Goal: Information Seeking & Learning: Find specific fact

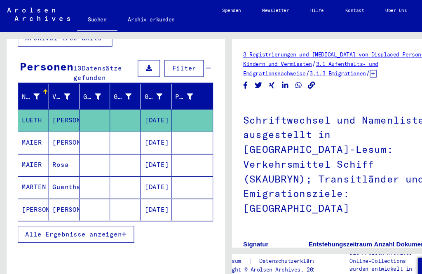
scroll to position [9, 0]
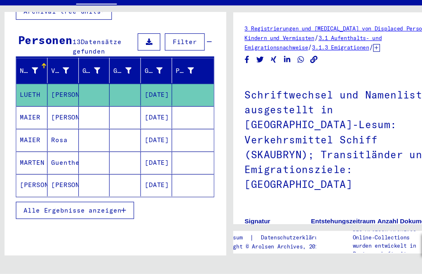
click at [115, 209] on button "Alle Ergebnisse anzeigen" at bounding box center [70, 217] width 108 height 16
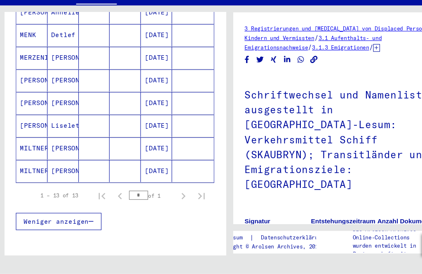
scroll to position [248, 0]
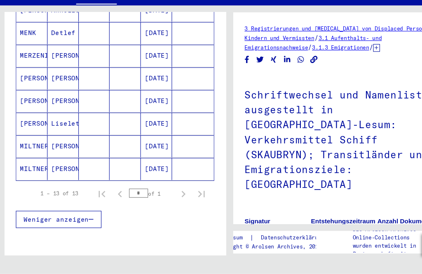
click at [83, 217] on button "Weniger anzeigen" at bounding box center [55, 225] width 78 height 16
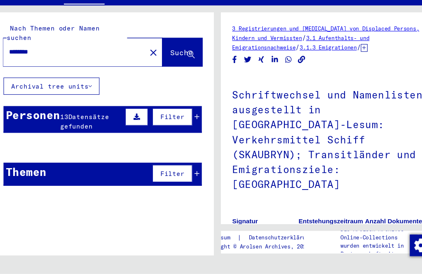
scroll to position [0, 0]
click at [148, 68] on mat-icon "close" at bounding box center [153, 73] width 10 height 10
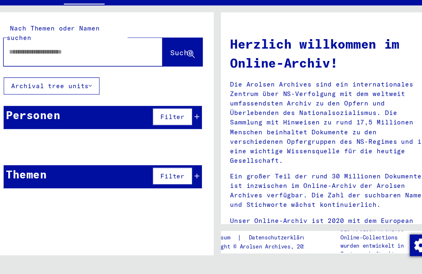
click at [21, 68] on input "text" at bounding box center [78, 72] width 115 height 9
type input "**********"
click at [168, 68] on span "Suche" at bounding box center [178, 72] width 21 height 8
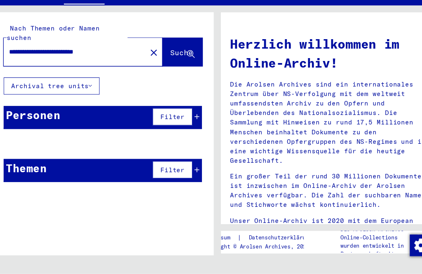
click at [181, 121] on div "Filter" at bounding box center [172, 131] width 45 height 20
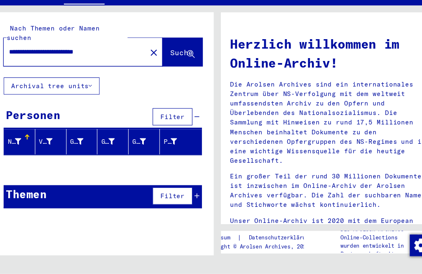
click at [84, 95] on button "Archival tree units" at bounding box center [59, 103] width 87 height 16
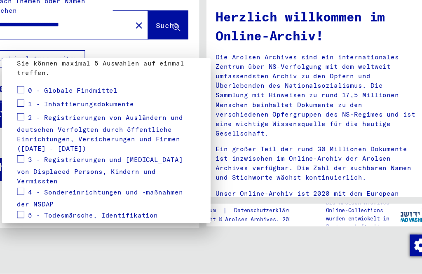
scroll to position [115, 0]
click at [29, 104] on span at bounding box center [32, 107] width 7 height 7
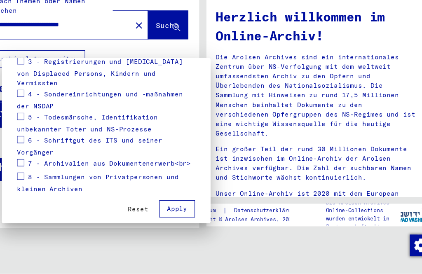
click at [175, 207] on button "Apply" at bounding box center [174, 215] width 33 height 16
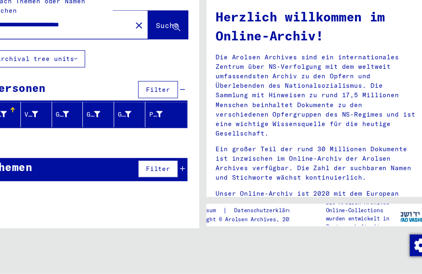
scroll to position [204, 0]
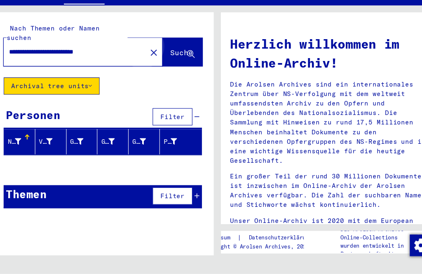
click at [168, 68] on span "Suche" at bounding box center [178, 72] width 21 height 8
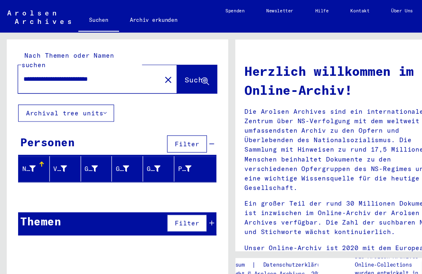
click at [148, 68] on mat-icon "close" at bounding box center [153, 73] width 10 height 10
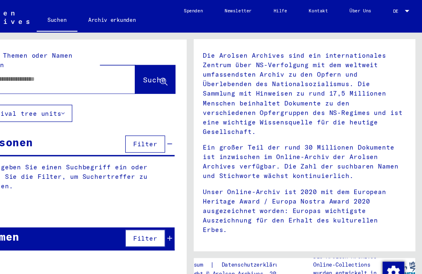
scroll to position [55, 0]
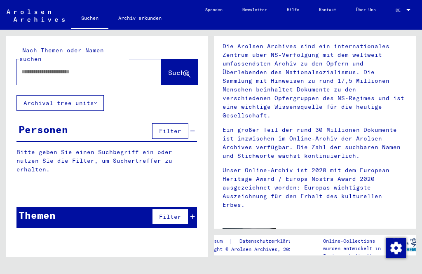
click at [262, 229] on img at bounding box center [250, 243] width 54 height 29
click at [251, 236] on img at bounding box center [250, 243] width 54 height 29
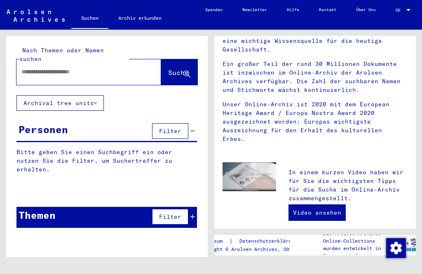
scroll to position [126, 0]
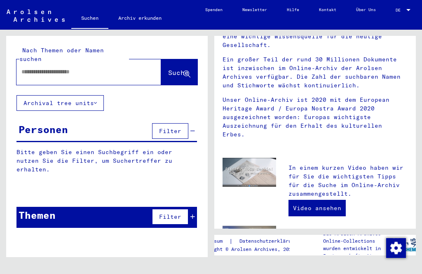
click at [330, 200] on link "Video ansehen" at bounding box center [317, 208] width 57 height 16
click at [41, 68] on input "text" at bounding box center [78, 72] width 115 height 9
click at [31, 95] on button "Archival tree units" at bounding box center [59, 103] width 87 height 16
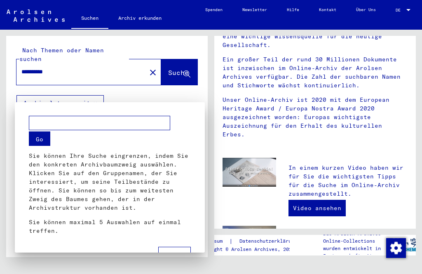
scroll to position [9, 0]
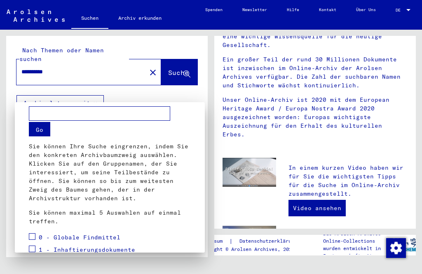
click at [61, 63] on div at bounding box center [211, 137] width 422 height 274
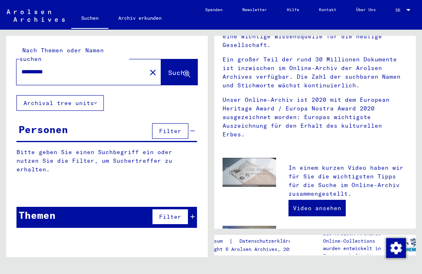
click at [66, 68] on input "**********" at bounding box center [78, 72] width 115 height 9
type input "*"
type input "**********"
click at [188, 71] on icon at bounding box center [187, 74] width 7 height 7
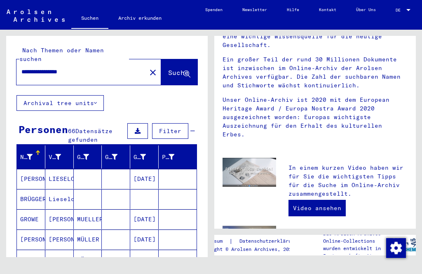
click at [99, 98] on button "Archival tree units" at bounding box center [59, 103] width 87 height 16
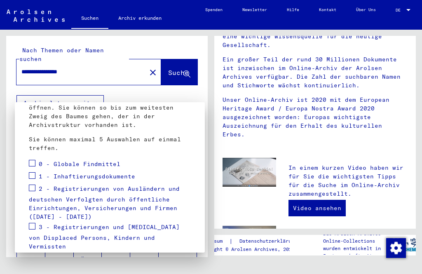
scroll to position [85, 0]
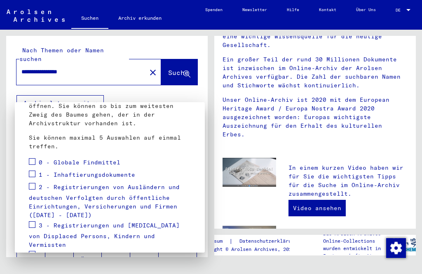
click at [35, 161] on span at bounding box center [32, 161] width 7 height 7
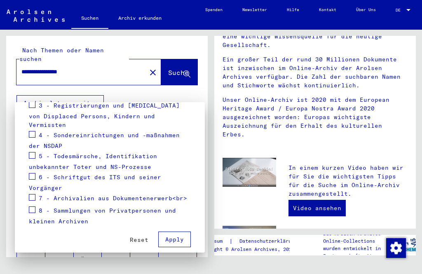
scroll to position [204, 0]
click at [179, 236] on span "Apply" at bounding box center [174, 239] width 19 height 7
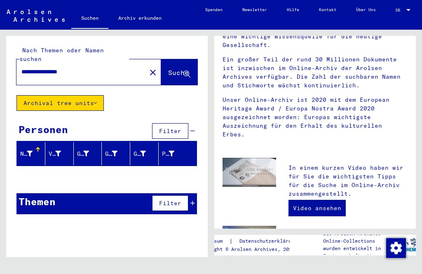
click at [91, 97] on button "Archival tree units" at bounding box center [59, 103] width 87 height 16
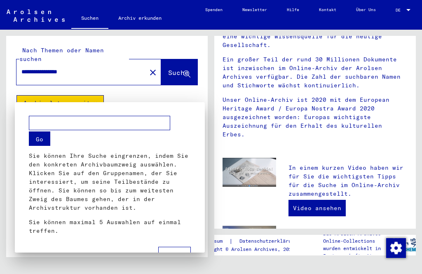
scroll to position [9, 0]
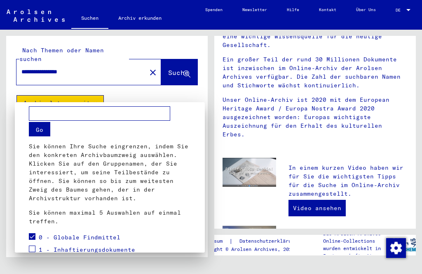
click at [33, 240] on span at bounding box center [32, 236] width 7 height 7
click at [187, 69] on div at bounding box center [211, 137] width 422 height 274
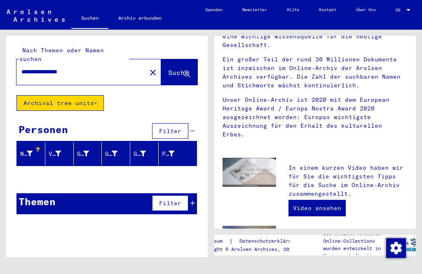
click at [37, 147] on div "Nachname" at bounding box center [32, 153] width 25 height 13
click at [177, 127] on span "Filter" at bounding box center [170, 130] width 22 height 7
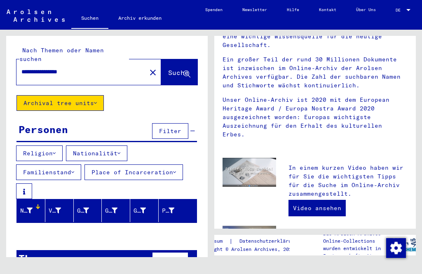
click at [188, 252] on button "Filter" at bounding box center [170, 260] width 36 height 16
click at [47, 147] on button "Religion" at bounding box center [39, 154] width 47 height 16
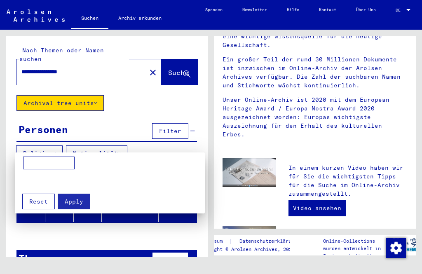
click at [116, 150] on div at bounding box center [211, 137] width 422 height 274
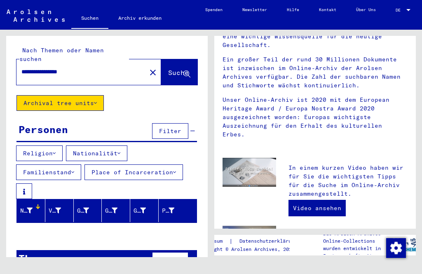
click at [120, 151] on icon at bounding box center [119, 154] width 3 height 6
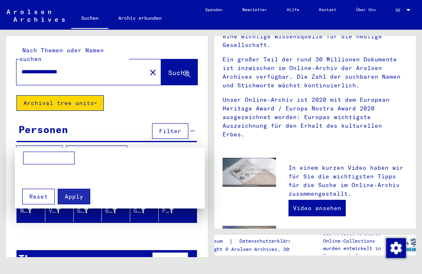
click at [125, 145] on div at bounding box center [211, 137] width 422 height 274
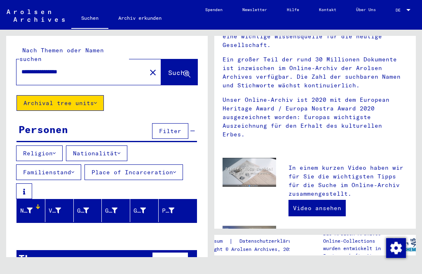
click at [123, 152] on button "Nationalität" at bounding box center [96, 154] width 61 height 16
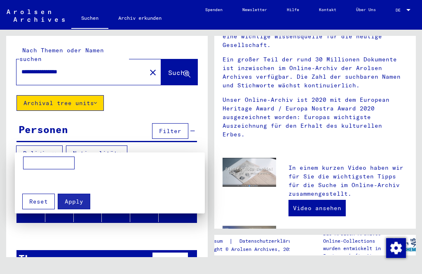
click at [35, 165] on input at bounding box center [49, 163] width 52 height 13
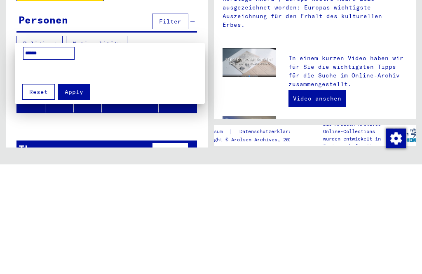
type input "*******"
click at [53, 36] on div at bounding box center [211, 137] width 422 height 274
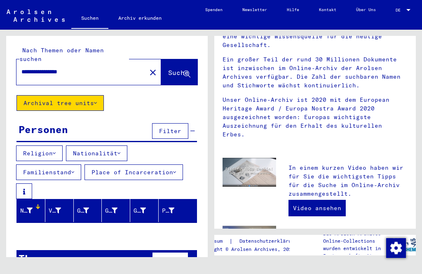
click at [178, 127] on span "Filter" at bounding box center [170, 130] width 22 height 7
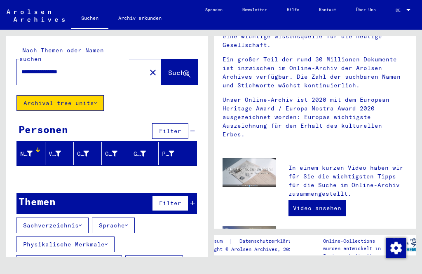
click at [177, 127] on span "Filter" at bounding box center [170, 130] width 22 height 7
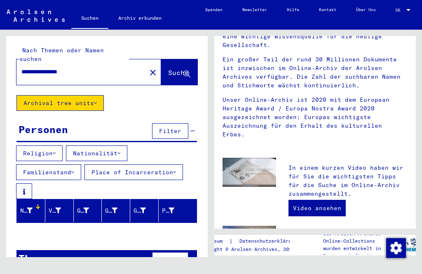
click at [115, 146] on button "Nationalität" at bounding box center [96, 154] width 61 height 16
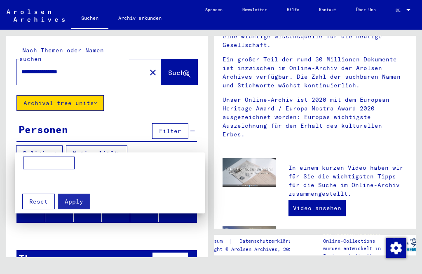
click at [125, 148] on div at bounding box center [211, 137] width 422 height 274
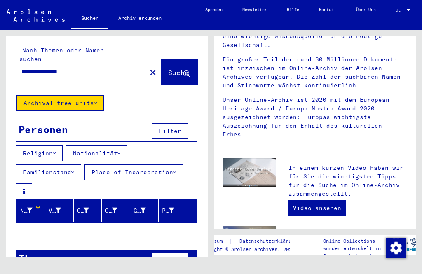
click at [75, 167] on button "Familienstand" at bounding box center [48, 173] width 65 height 16
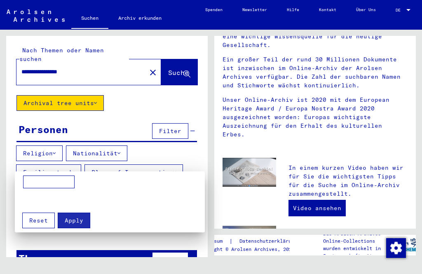
click at [174, 169] on div at bounding box center [211, 137] width 422 height 274
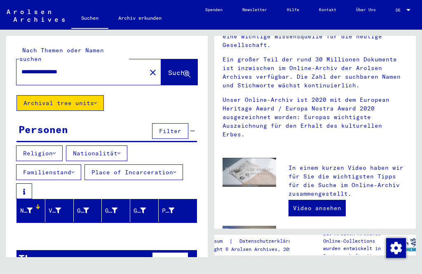
click at [26, 185] on button at bounding box center [24, 192] width 16 height 16
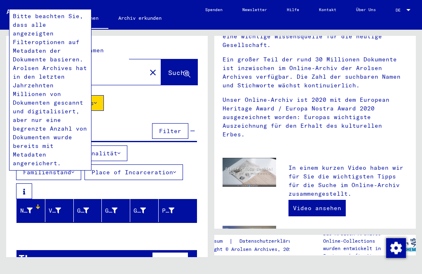
click at [210, 84] on div "**********" at bounding box center [105, 144] width 211 height 228
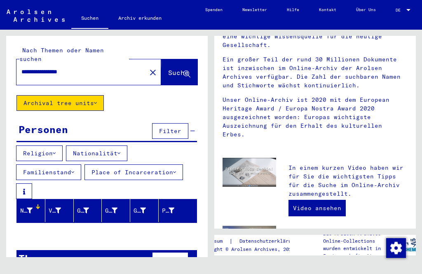
click at [177, 68] on span "Suche" at bounding box center [178, 72] width 21 height 8
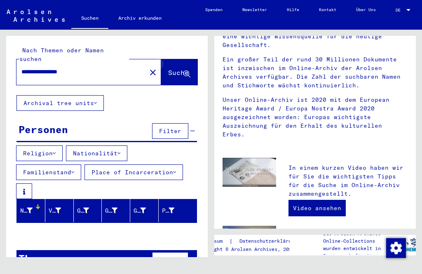
click at [187, 71] on icon at bounding box center [187, 74] width 7 height 7
click at [97, 99] on button "Archival tree units" at bounding box center [59, 103] width 87 height 16
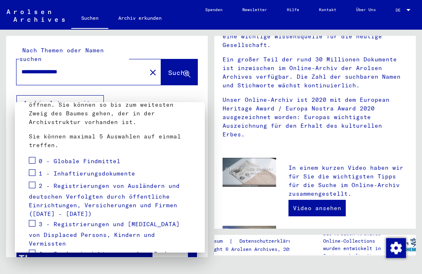
scroll to position [89, 0]
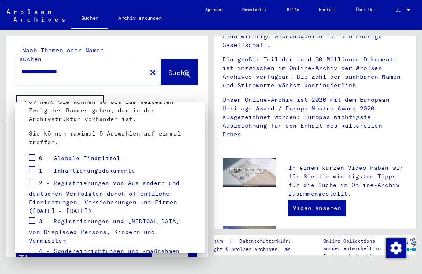
click at [34, 172] on span at bounding box center [32, 170] width 7 height 7
click at [34, 184] on span at bounding box center [32, 182] width 7 height 7
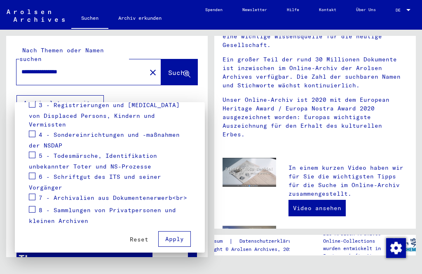
scroll to position [204, 0]
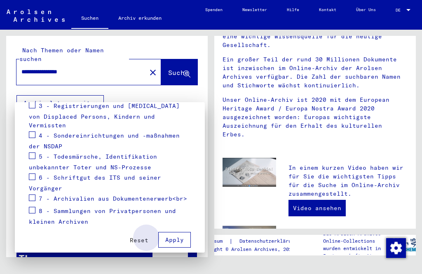
click at [172, 236] on span "Apply" at bounding box center [174, 239] width 19 height 7
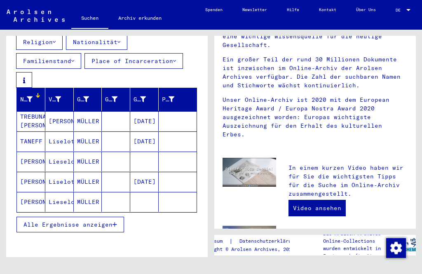
scroll to position [113, 0]
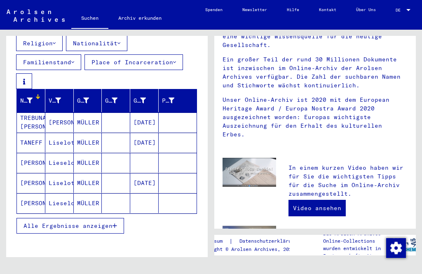
click at [28, 98] on icon at bounding box center [30, 101] width 6 height 6
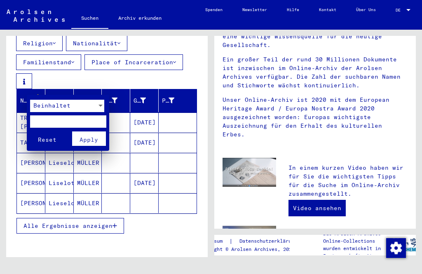
click at [97, 105] on div at bounding box center [100, 106] width 7 height 12
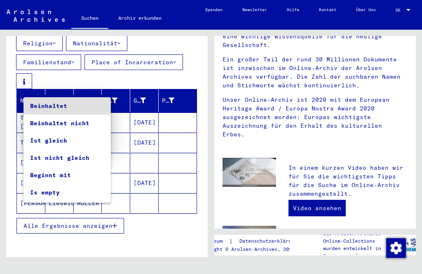
click at [35, 87] on div at bounding box center [211, 137] width 422 height 274
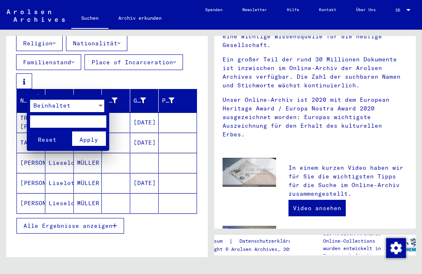
click at [200, 64] on div at bounding box center [211, 137] width 422 height 274
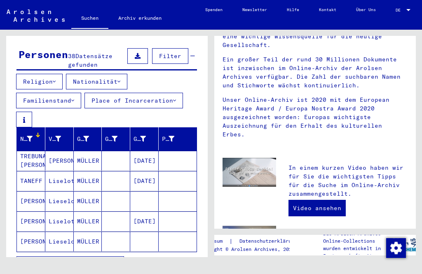
scroll to position [77, 0]
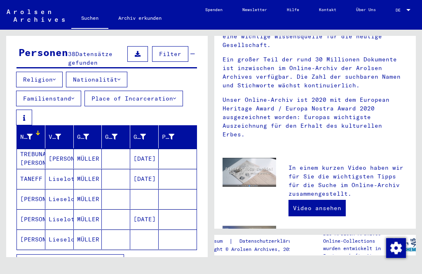
click at [56, 193] on mat-cell "Lieselotte" at bounding box center [59, 199] width 28 height 20
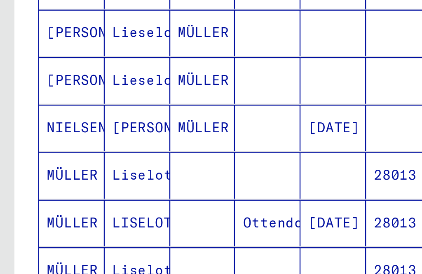
scroll to position [217, 0]
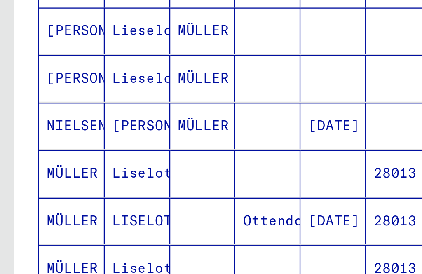
click at [32, 153] on mat-cell "MÜLLER" at bounding box center [31, 163] width 28 height 20
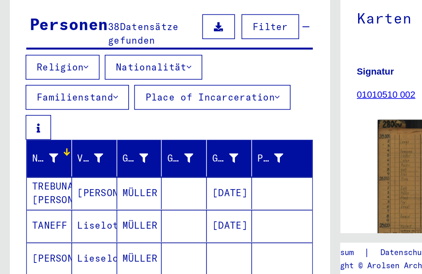
scroll to position [31, 0]
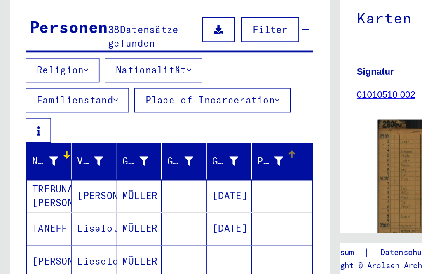
click at [178, 181] on icon at bounding box center [176, 184] width 6 height 6
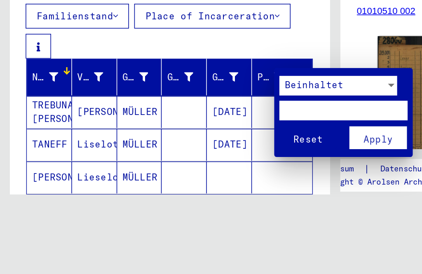
click at [246, 101] on div at bounding box center [246, 107] width 7 height 12
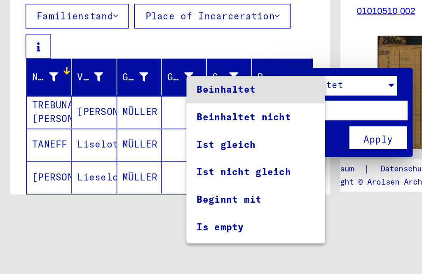
click at [200, 19] on div at bounding box center [211, 137] width 422 height 274
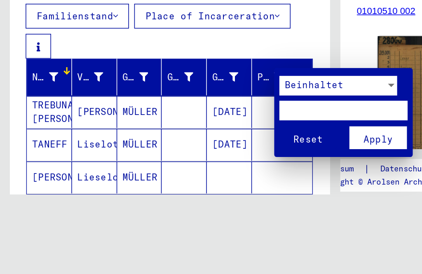
click at [250, 101] on div at bounding box center [246, 107] width 7 height 12
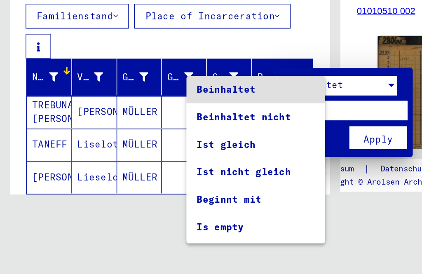
click at [226, 37] on div at bounding box center [211, 137] width 422 height 274
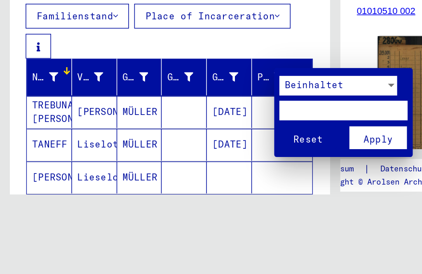
click at [27, 19] on div at bounding box center [211, 137] width 422 height 274
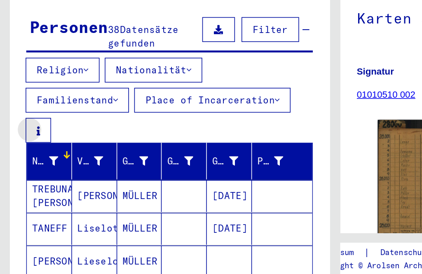
click at [27, 156] on button at bounding box center [24, 164] width 16 height 16
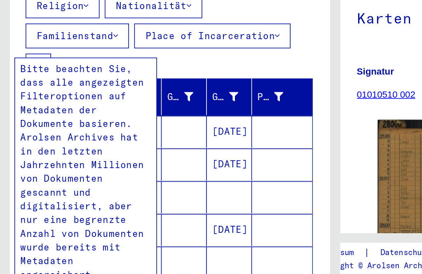
scroll to position [9, 0]
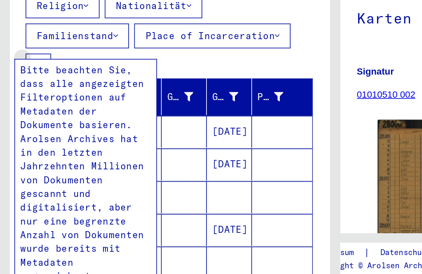
click at [23, 121] on icon at bounding box center [24, 124] width 2 height 6
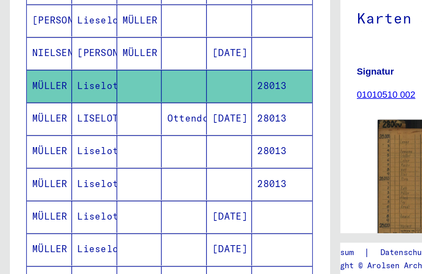
scroll to position [247, 0]
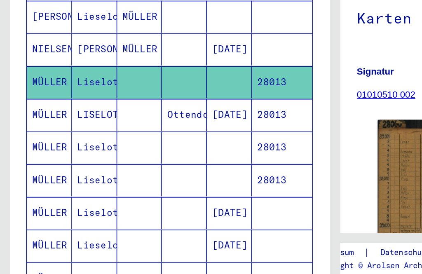
click at [32, 165] on mat-cell "MÜLLER" at bounding box center [31, 175] width 28 height 20
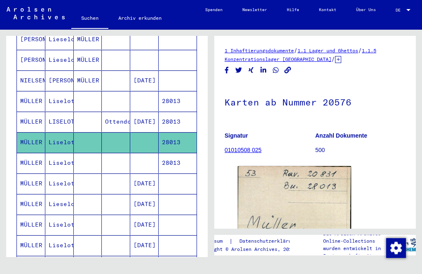
scroll to position [278, 0]
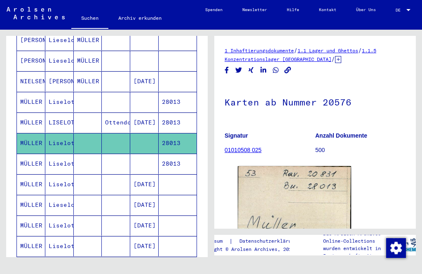
click at [33, 154] on mat-cell "MÜLLER" at bounding box center [31, 164] width 28 height 20
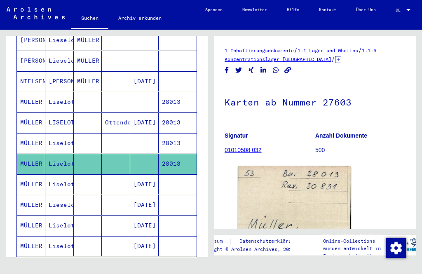
click at [32, 174] on mat-cell "MÜLLER" at bounding box center [31, 184] width 28 height 20
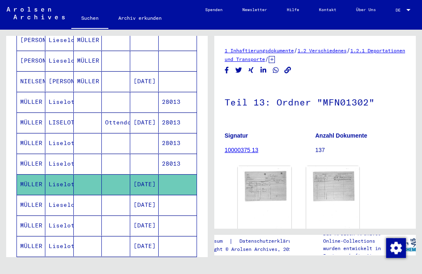
click at [45, 195] on mat-cell "Lieselotte" at bounding box center [59, 205] width 28 height 20
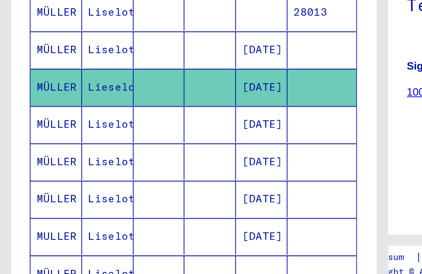
scroll to position [343, 0]
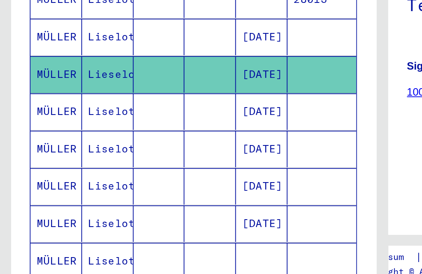
click at [24, 233] on mat-cell "MÜLLER" at bounding box center [31, 243] width 28 height 20
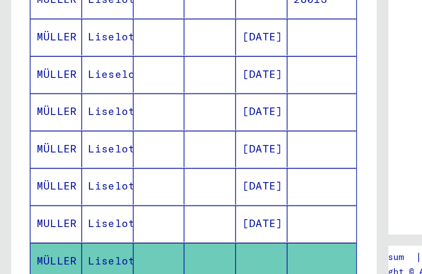
click at [29, 233] on mat-cell "MÜLLER" at bounding box center [31, 243] width 28 height 20
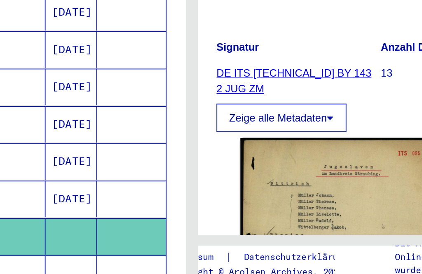
scroll to position [363, 0]
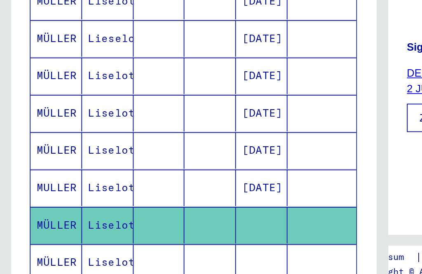
click at [45, 225] on icon at bounding box center [34, 241] width 21 height 33
click at [47, 228] on button at bounding box center [34, 241] width 26 height 26
click at [65, 234] on mat-cell "Liselotte" at bounding box center [59, 244] width 28 height 20
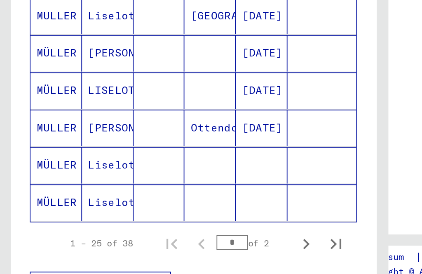
scroll to position [521, 0]
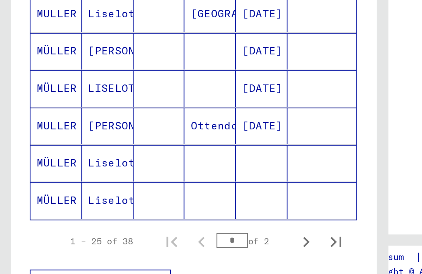
click at [65, 179] on mat-cell "Liselotte" at bounding box center [59, 189] width 28 height 20
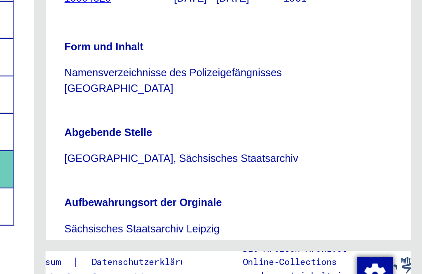
scroll to position [84, 0]
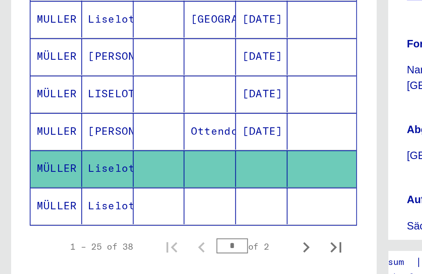
click at [63, 200] on mat-cell "Liselotte" at bounding box center [59, 210] width 28 height 20
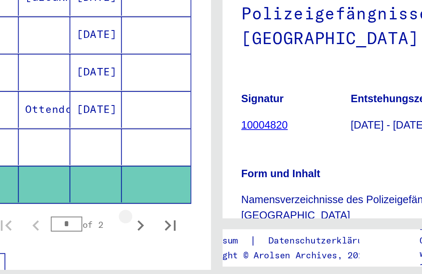
click at [163, 227] on icon "Next page" at bounding box center [169, 233] width 12 height 12
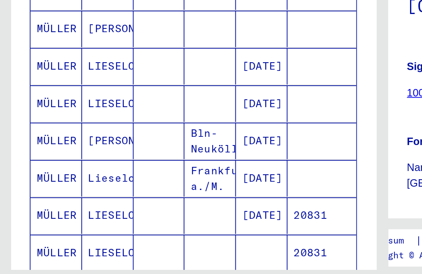
scroll to position [153, 0]
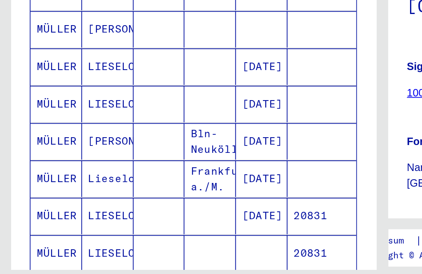
click at [148, 135] on mat-cell "[DATE]" at bounding box center [144, 145] width 28 height 20
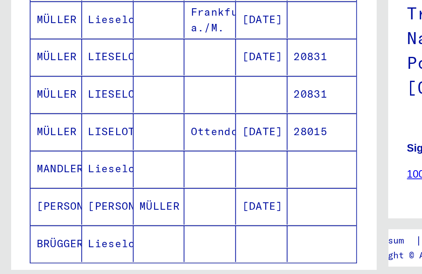
scroll to position [241, 0]
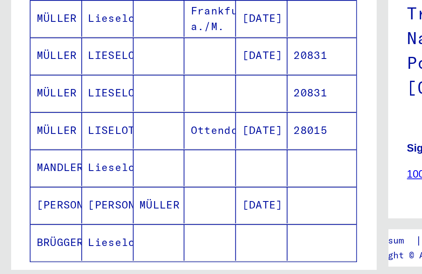
click at [170, 259] on icon "Next page" at bounding box center [169, 265] width 12 height 12
click at [172, 259] on icon "Next page" at bounding box center [169, 265] width 12 height 12
click at [114, 259] on icon "Previous page" at bounding box center [112, 265] width 12 height 12
type input "*"
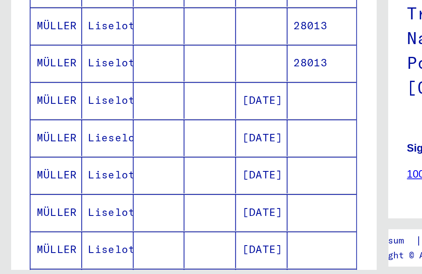
scroll to position [302, 0]
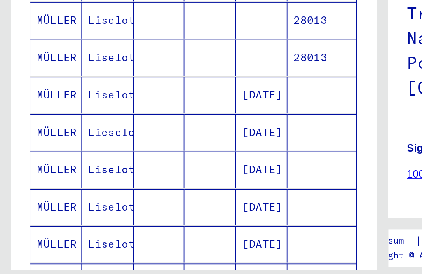
click at [152, 172] on mat-cell "[DATE]" at bounding box center [144, 182] width 28 height 20
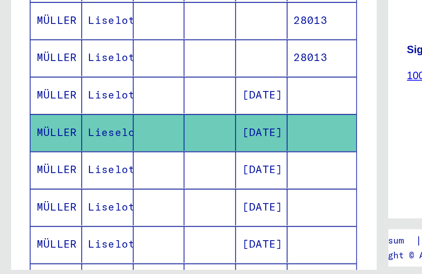
click at [153, 172] on mat-cell "[DATE]" at bounding box center [144, 182] width 28 height 20
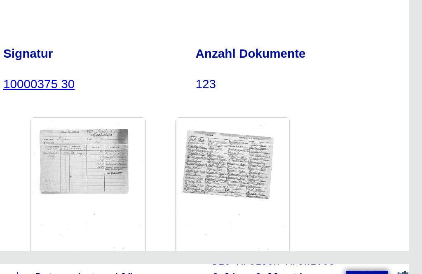
click at [316, 132] on b "Anzahl Dokumente" at bounding box center [342, 135] width 52 height 7
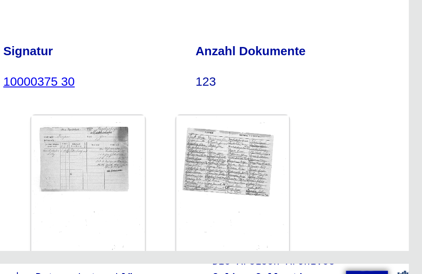
click at [316, 125] on figure "Anzahl Dokumente 123" at bounding box center [361, 143] width 90 height 37
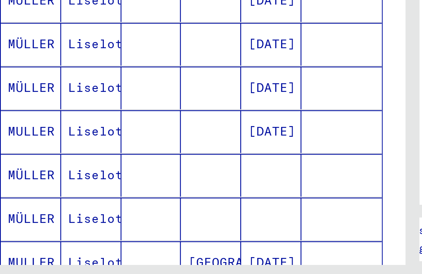
scroll to position [374, 0]
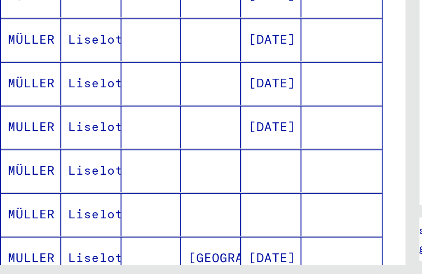
click at [184, 89] on div "Nachname Vorname Geburtsname Geburt‏ Geburtsdatum Prisoner # TREBUNA [PERSON_NA…" at bounding box center [107, 125] width 202 height 593
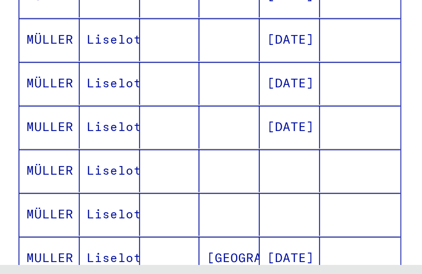
click at [17, 203] on mat-cell "MÜLLER" at bounding box center [31, 213] width 28 height 20
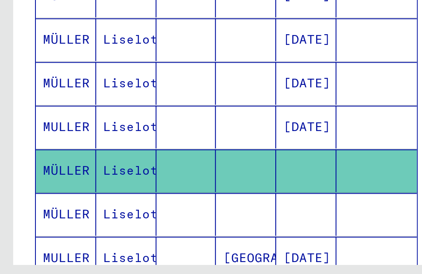
click at [29, 224] on mat-cell "MÜLLER" at bounding box center [31, 234] width 28 height 20
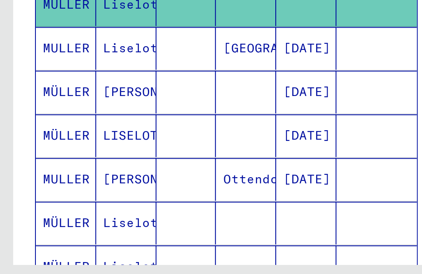
scroll to position [474, 0]
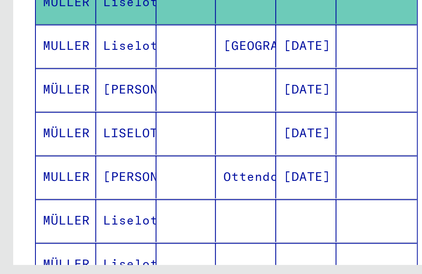
click at [28, 228] on button at bounding box center [34, 241] width 26 height 26
click at [45, 225] on icon at bounding box center [34, 241] width 21 height 33
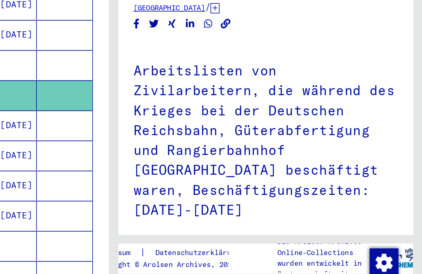
scroll to position [21, 0]
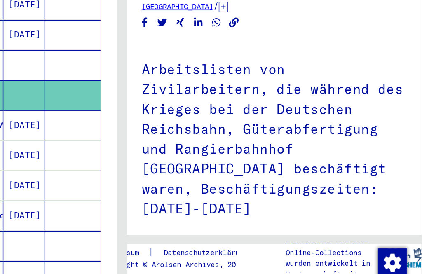
click at [316, 240] on p "Anzahl Dokumente" at bounding box center [361, 244] width 90 height 9
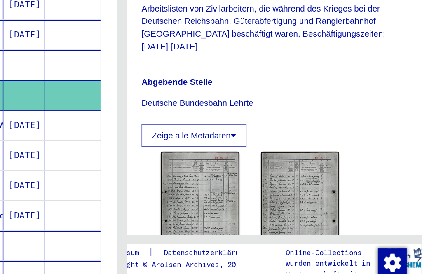
scroll to position [248, 0]
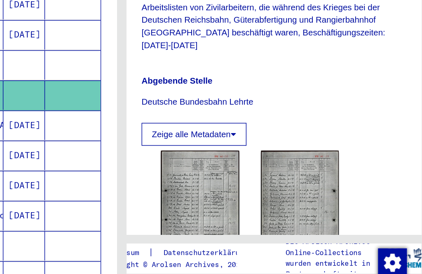
click at [238, 172] on img at bounding box center [265, 209] width 54 height 75
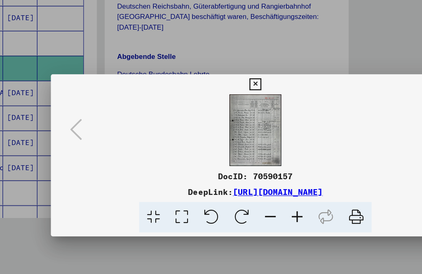
click at [355, 110] on icon at bounding box center [360, 116] width 10 height 20
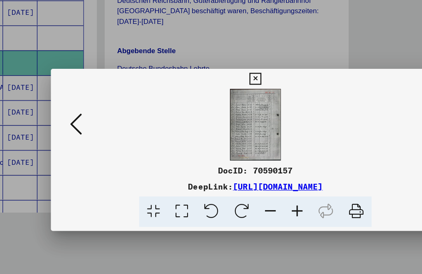
click at [70, 106] on button at bounding box center [62, 117] width 15 height 24
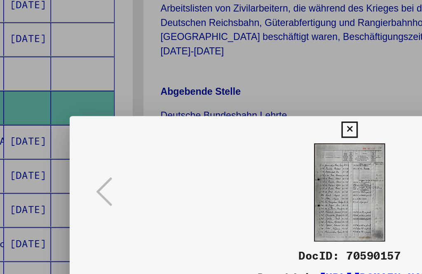
click at [68, 120] on icon at bounding box center [63, 116] width 10 height 20
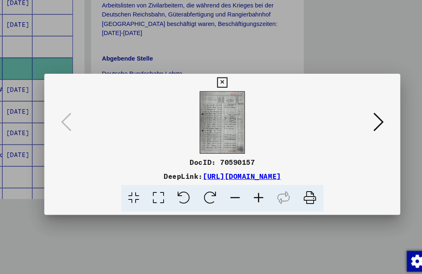
click at [68, 119] on icon at bounding box center [63, 116] width 10 height 20
click at [218, 81] on button at bounding box center [211, 78] width 14 height 16
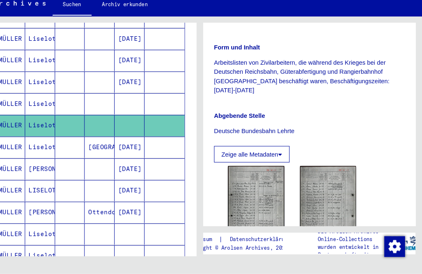
click at [369, 110] on div "Abgebende Stelle Deutsche Bundesbahn Lehrte" at bounding box center [315, 126] width 181 height 33
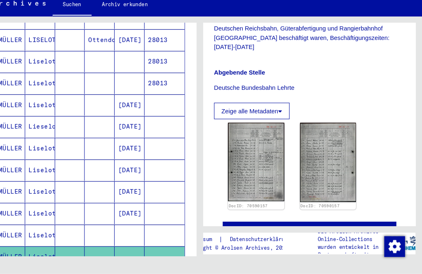
scroll to position [347, 0]
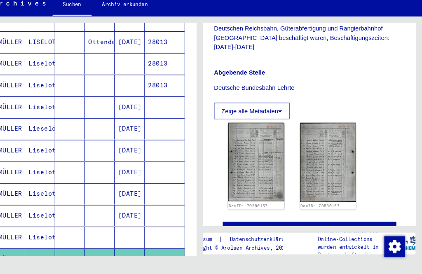
click at [130, 126] on mat-cell "[DATE]" at bounding box center [144, 136] width 28 height 20
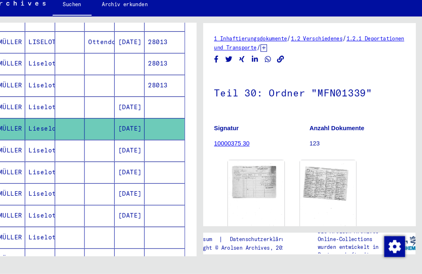
click at [328, 47] on link "1.2 Verschiedenes" at bounding box center [322, 50] width 49 height 6
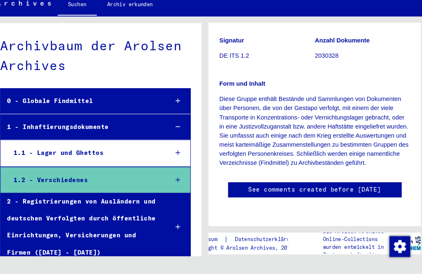
scroll to position [126, 0]
click at [174, 98] on div at bounding box center [186, 110] width 24 height 24
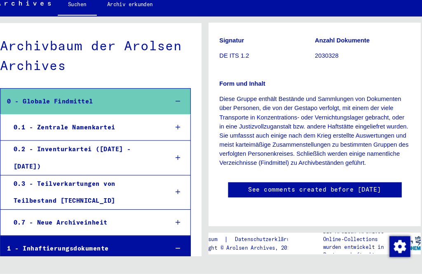
click at [86, 127] on div "0.1 - Zentrale Namenkartei" at bounding box center [96, 135] width 147 height 16
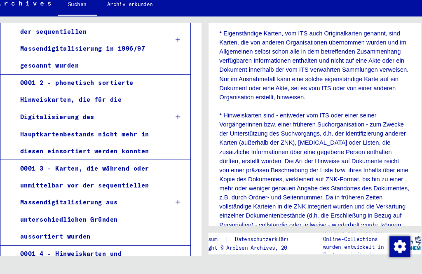
scroll to position [115, 0]
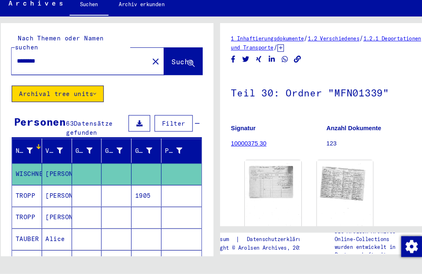
click at [382, 163] on div "DocID: 11216504 DocID: 11216504" at bounding box center [315, 206] width 161 height 87
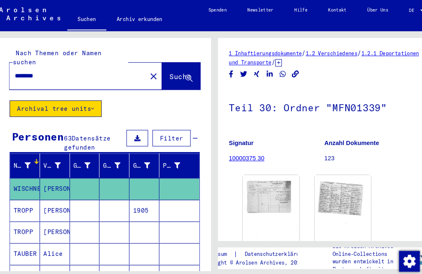
click at [168, 68] on span "Suche" at bounding box center [178, 72] width 21 height 8
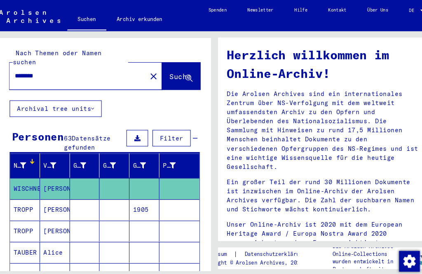
scroll to position [14, 0]
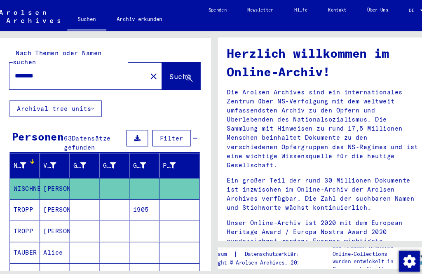
click at [90, 99] on button "Archival tree units" at bounding box center [59, 103] width 87 height 16
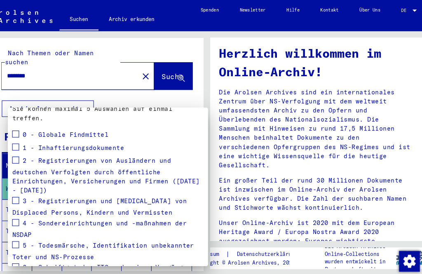
scroll to position [103, 0]
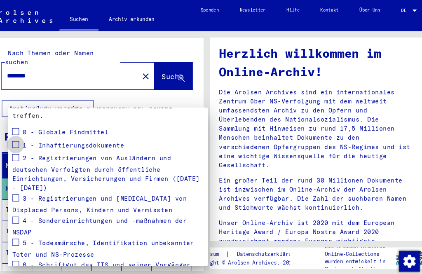
click at [19, 134] on span at bounding box center [22, 137] width 7 height 7
click at [40, 62] on div at bounding box center [211, 137] width 422 height 274
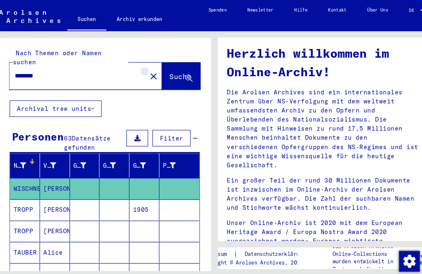
click at [148, 68] on mat-icon "close" at bounding box center [153, 73] width 10 height 10
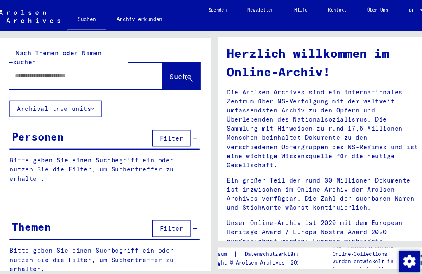
click at [21, 68] on input "text" at bounding box center [78, 72] width 115 height 9
type input "**********"
click at [168, 68] on span "Suche" at bounding box center [178, 72] width 21 height 8
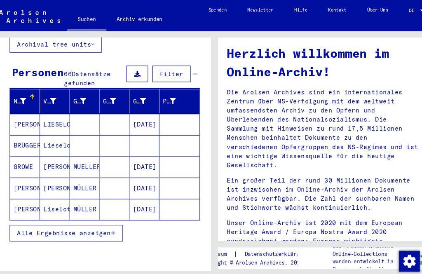
scroll to position [73, 0]
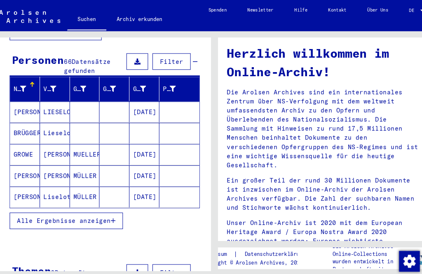
click at [98, 206] on span "Alle Ergebnisse anzeigen" at bounding box center [68, 209] width 89 height 7
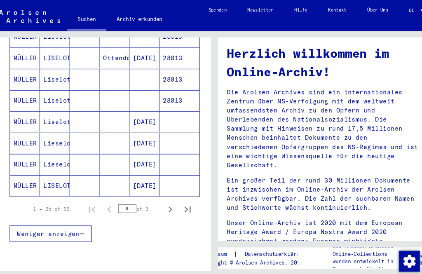
scroll to position [488, 0]
click at [22, 129] on mat-cell "MÜLLER" at bounding box center [31, 136] width 28 height 20
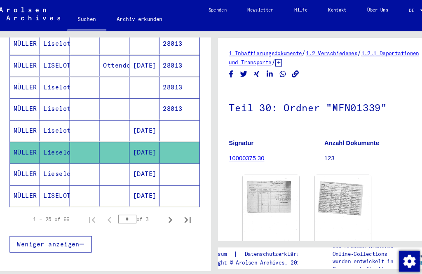
click at [353, 107] on h1 "Teil 30: Ordner "MFN01339"" at bounding box center [315, 101] width 181 height 36
click at [340, 53] on link "1.2 Verschiedenes" at bounding box center [322, 50] width 49 height 6
click at [346, 53] on link "1.2 Verschiedenes" at bounding box center [322, 50] width 49 height 6
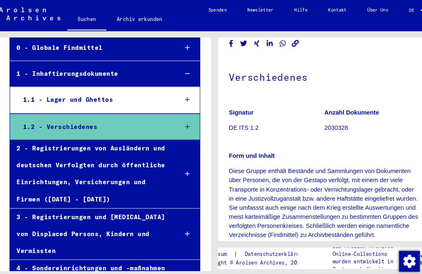
scroll to position [71, 0]
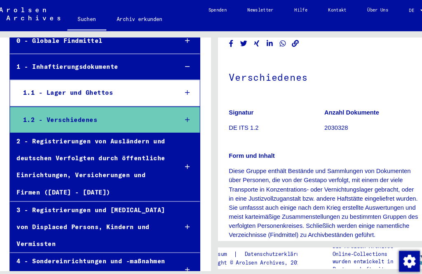
click at [50, 127] on div "2 - Registrierungen von Ausländern und deutschen Verfolgten durch öffentliche E…" at bounding box center [93, 159] width 153 height 65
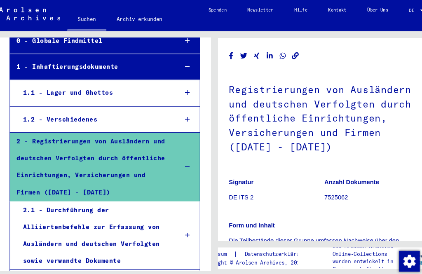
click at [52, 106] on div "1.2 - Verschiedenes" at bounding box center [96, 114] width 147 height 16
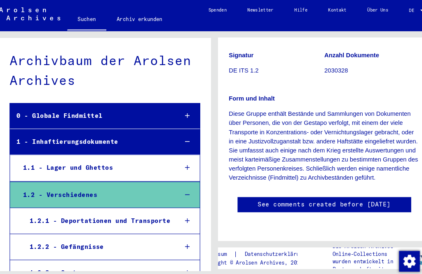
click at [104, 127] on div "1 - Inhaftierungsdokumente" at bounding box center [93, 135] width 153 height 16
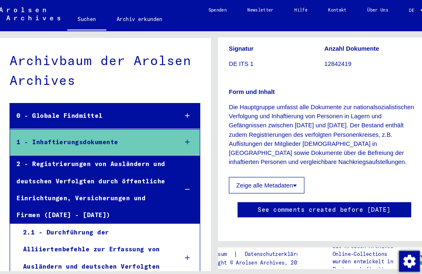
scroll to position [74, 0]
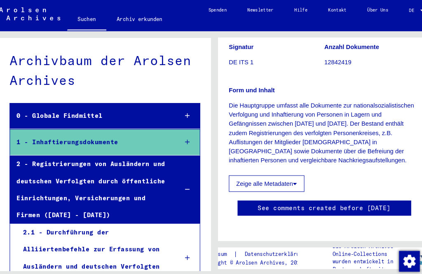
click at [280, 169] on button "Zeige alle Metadaten" at bounding box center [261, 175] width 72 height 16
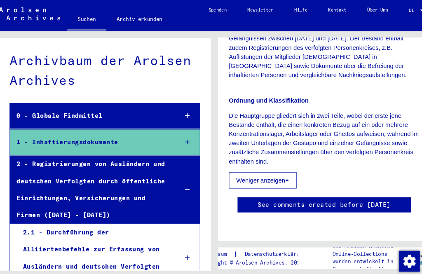
scroll to position [172, 0]
click at [401, 106] on html "Suchen Archiv erkunden Spenden Newsletter Hilfe Kontakt Über Uns Suchen Archiv …" at bounding box center [211, 137] width 422 height 274
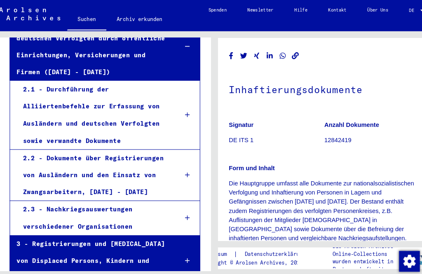
scroll to position [138, 0]
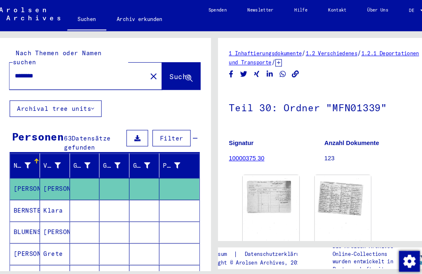
click at [279, 47] on link "1 Inhaftierungsdokumente" at bounding box center [259, 50] width 69 height 6
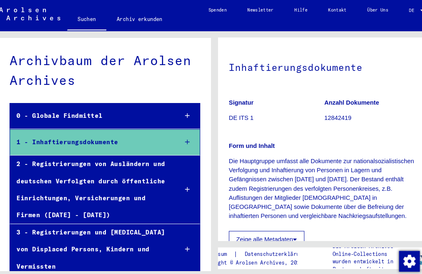
scroll to position [18, 0]
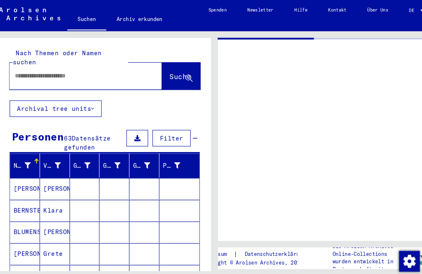
type input "********"
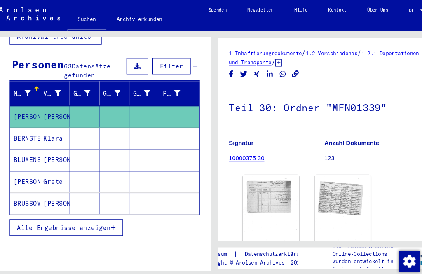
scroll to position [68, 0]
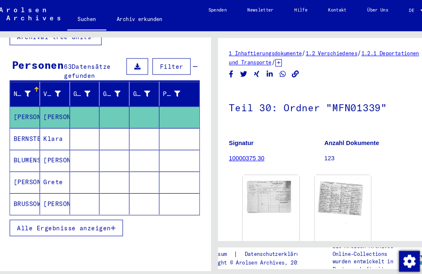
click at [113, 214] on icon "button" at bounding box center [115, 217] width 5 height 6
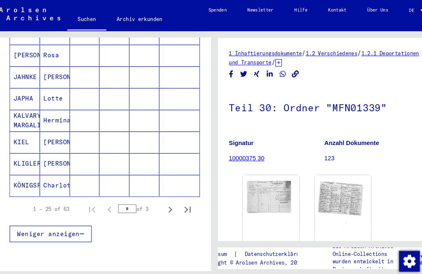
scroll to position [497, 0]
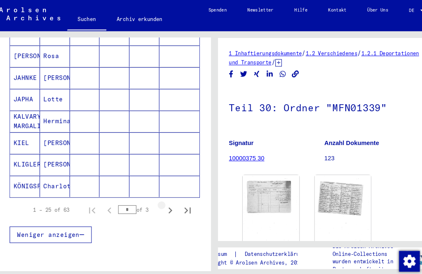
click at [163, 194] on icon "Next page" at bounding box center [169, 200] width 12 height 12
type input "*"
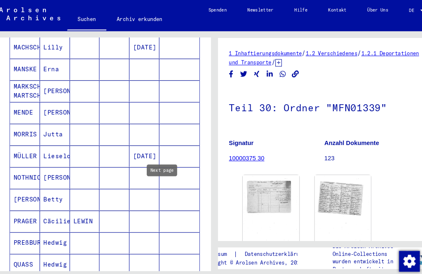
scroll to position [361, 0]
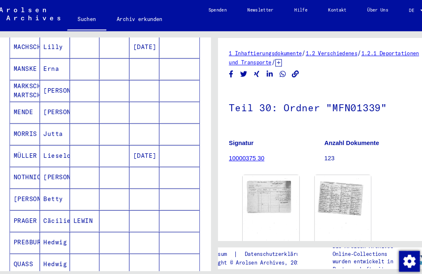
click at [57, 138] on mat-cell "Lieselotte" at bounding box center [59, 148] width 28 height 20
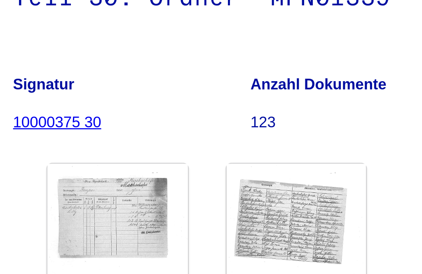
scroll to position [8, 0]
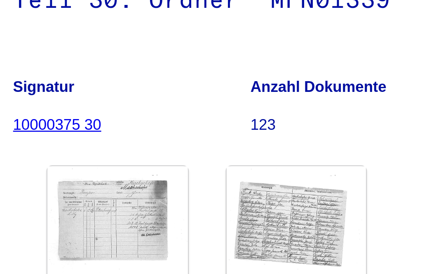
click at [306, 158] on img at bounding box center [333, 195] width 54 height 74
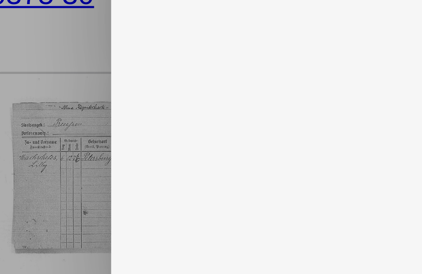
click at [16, 22] on div at bounding box center [211, 137] width 422 height 274
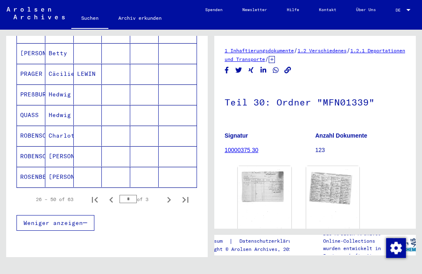
scroll to position [0, 0]
click at [346, 47] on link "1.2 Verschiedenes" at bounding box center [322, 50] width 49 height 6
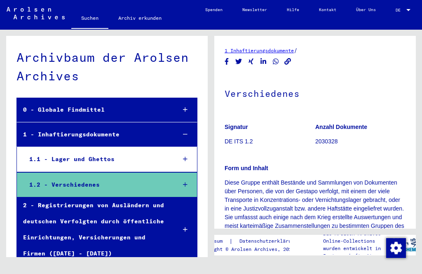
click at [284, 47] on link "1 Inhaftierungsdokumente" at bounding box center [259, 50] width 69 height 6
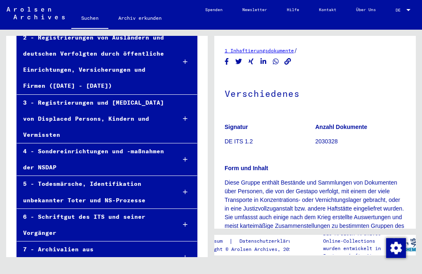
scroll to position [167, 0]
click at [129, 210] on div "6 - Schriftgut des ITS und seiner Vorgänger" at bounding box center [93, 226] width 153 height 32
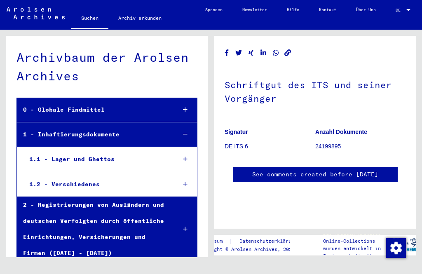
click at [47, 177] on div "1.2 - Verschiedenes" at bounding box center [96, 185] width 147 height 16
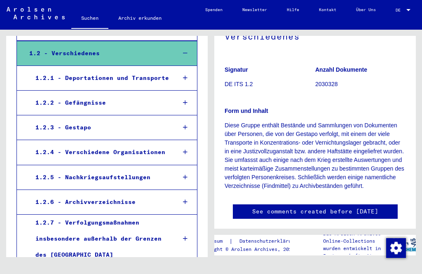
scroll to position [132, 0]
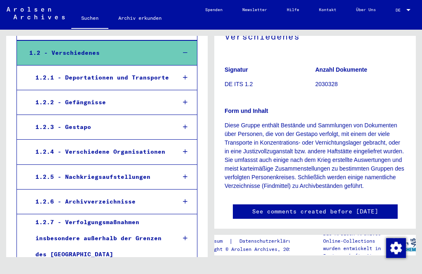
click at [192, 108] on div at bounding box center [185, 102] width 23 height 24
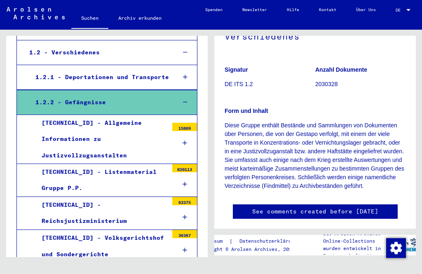
click at [186, 172] on div at bounding box center [184, 184] width 25 height 24
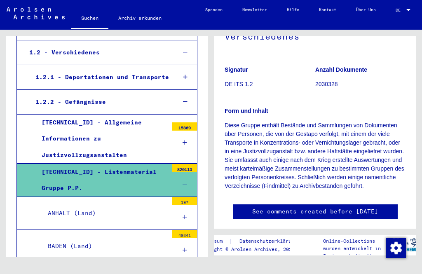
click at [120, 164] on div "[TECHNICAL_ID] - Listenmaterial Gruppe P.P." at bounding box center [101, 180] width 133 height 32
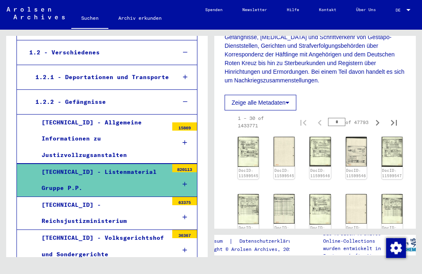
scroll to position [202, 0]
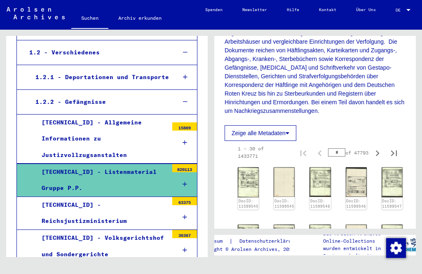
scroll to position [184, 0]
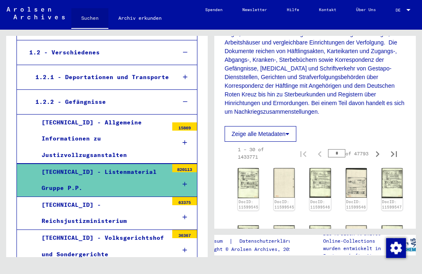
click at [89, 20] on link "Suchen" at bounding box center [89, 18] width 37 height 21
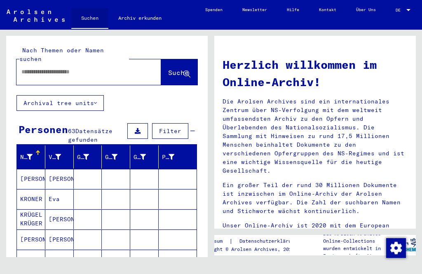
click at [87, 19] on link "Suchen" at bounding box center [89, 18] width 37 height 21
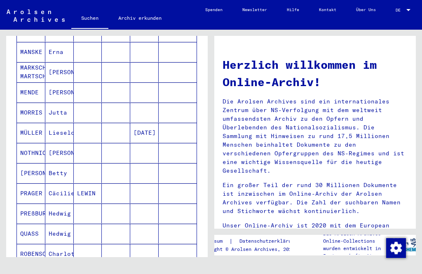
scroll to position [370, 0]
click at [55, 125] on mat-cell "Lieselotte" at bounding box center [59, 133] width 28 height 20
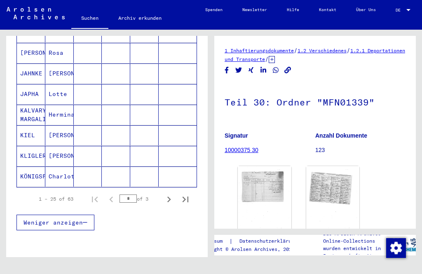
scroll to position [497, 0]
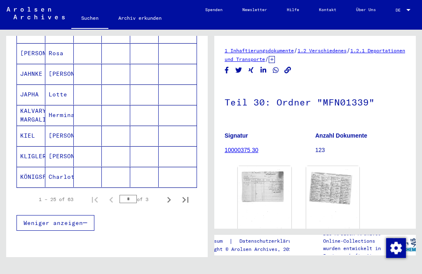
click at [168, 211] on div "Weniger anzeigen" at bounding box center [106, 223] width 181 height 24
click at [164, 199] on button "Next page" at bounding box center [169, 199] width 16 height 16
type input "*"
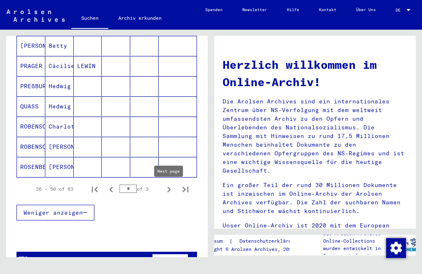
scroll to position [487, 0]
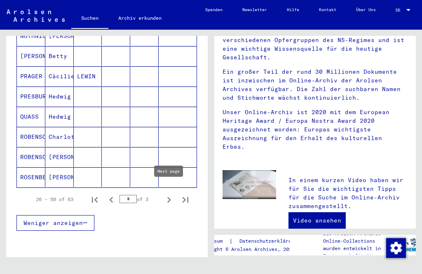
scroll to position [117, 0]
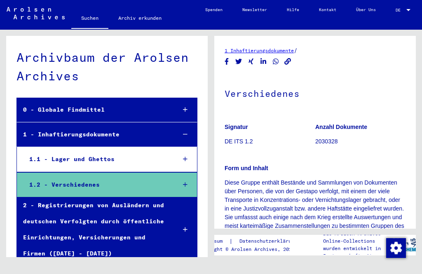
click at [40, 154] on div "1.1 - Lager und Ghettos" at bounding box center [96, 159] width 147 height 16
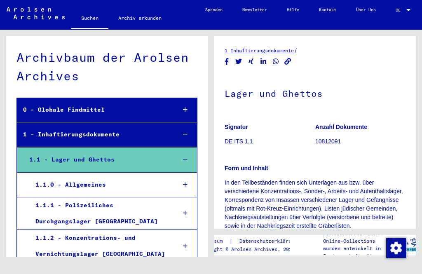
click at [50, 135] on div "1 - Inhaftierungsdokumente" at bounding box center [93, 135] width 153 height 16
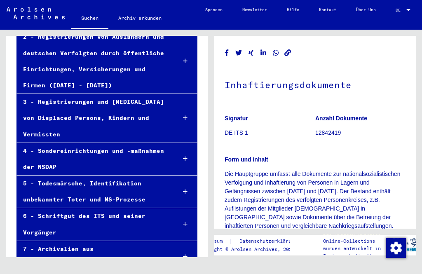
scroll to position [118, 0]
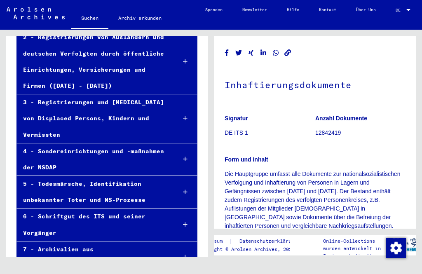
click at [54, 209] on div "6 - Schriftgut des ITS und seiner Vorgänger" at bounding box center [93, 225] width 153 height 32
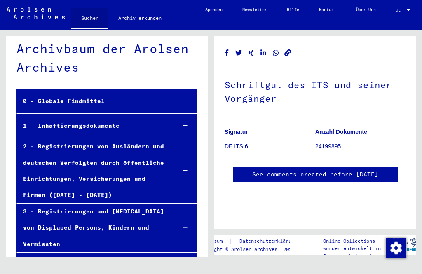
scroll to position [0, 0]
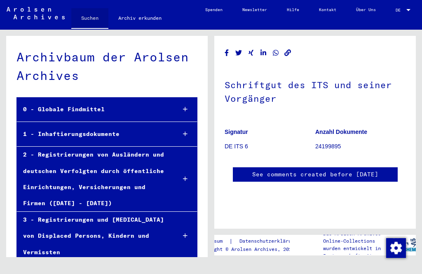
click at [90, 21] on link "Suchen" at bounding box center [89, 18] width 37 height 21
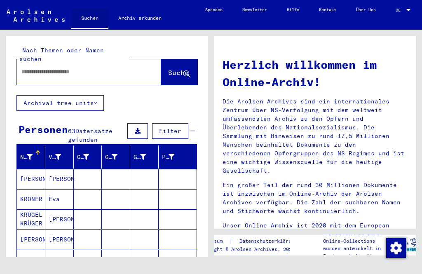
click at [82, 16] on link "Suchen" at bounding box center [89, 18] width 37 height 21
click at [94, 97] on button "Archival tree units" at bounding box center [59, 103] width 87 height 16
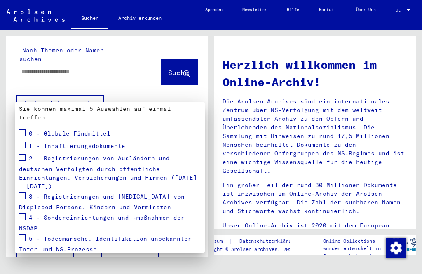
scroll to position [95, 0]
click at [19, 141] on span at bounding box center [22, 144] width 7 height 7
click at [22, 154] on span at bounding box center [22, 157] width 7 height 7
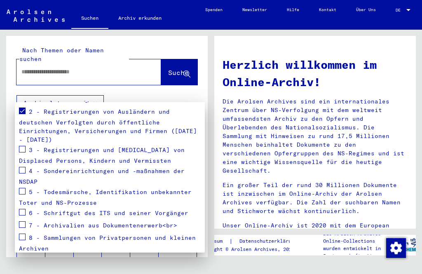
scroll to position [141, 0]
click at [22, 222] on span at bounding box center [22, 225] width 7 height 7
click at [24, 234] on span at bounding box center [22, 237] width 7 height 7
click at [27, 69] on div at bounding box center [211, 137] width 422 height 274
